Goal: Task Accomplishment & Management: Complete application form

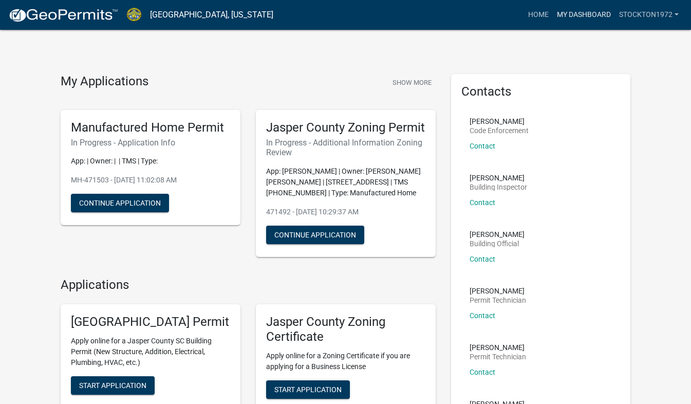
click at [586, 17] on link "My Dashboard" at bounding box center [584, 15] width 62 height 20
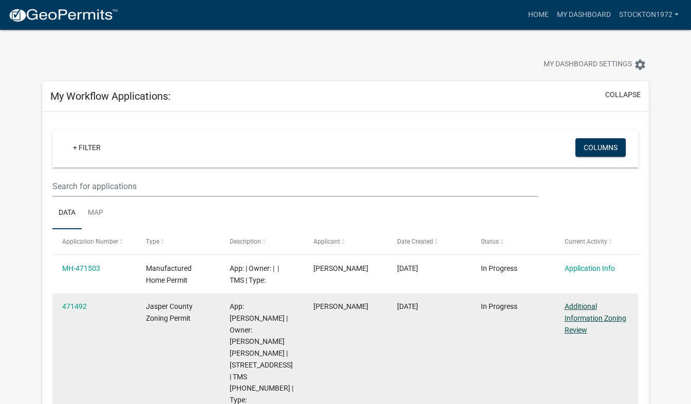
click at [579, 318] on link "Additional Information Zoning Review" at bounding box center [596, 318] width 62 height 32
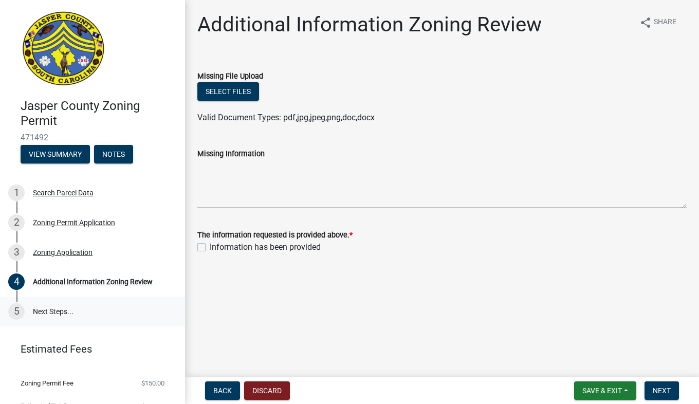
click at [65, 311] on link "5 Next Steps..." at bounding box center [92, 312] width 185 height 30
click at [661, 391] on span "Next" at bounding box center [662, 391] width 18 height 8
click at [63, 251] on div "Zoning Application" at bounding box center [63, 252] width 60 height 7
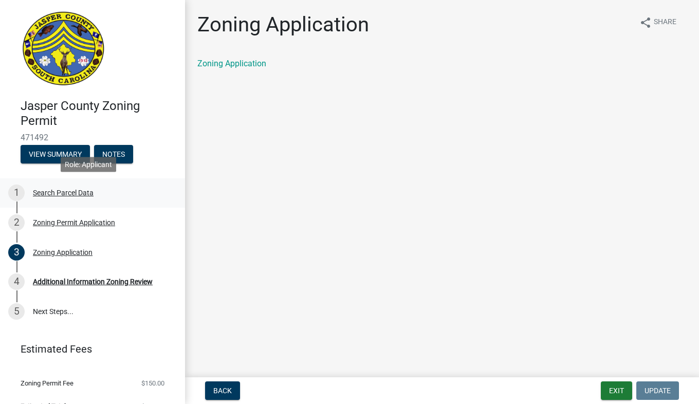
click at [59, 194] on div "Search Parcel Data" at bounding box center [63, 192] width 61 height 7
